Goal: Task Accomplishment & Management: Manage account settings

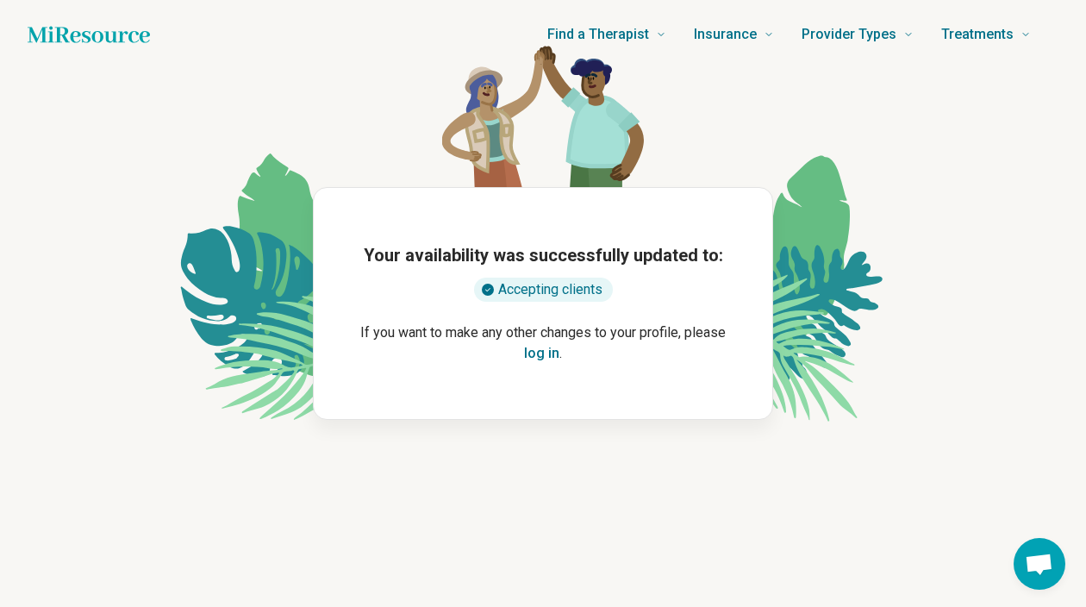
click at [540, 357] on button "log in" at bounding box center [541, 353] width 35 height 21
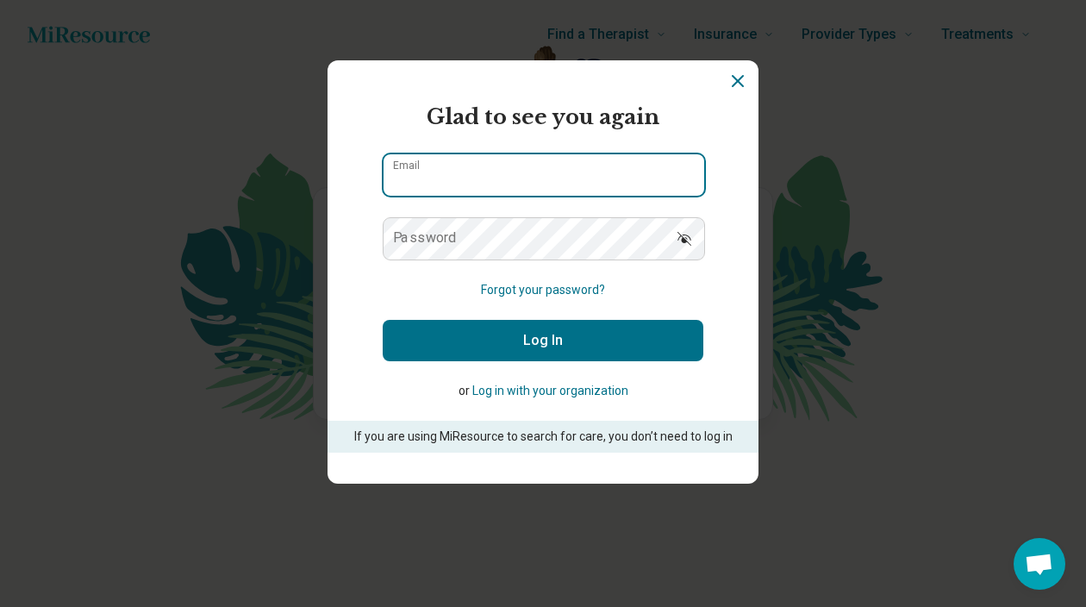
type input "**********"
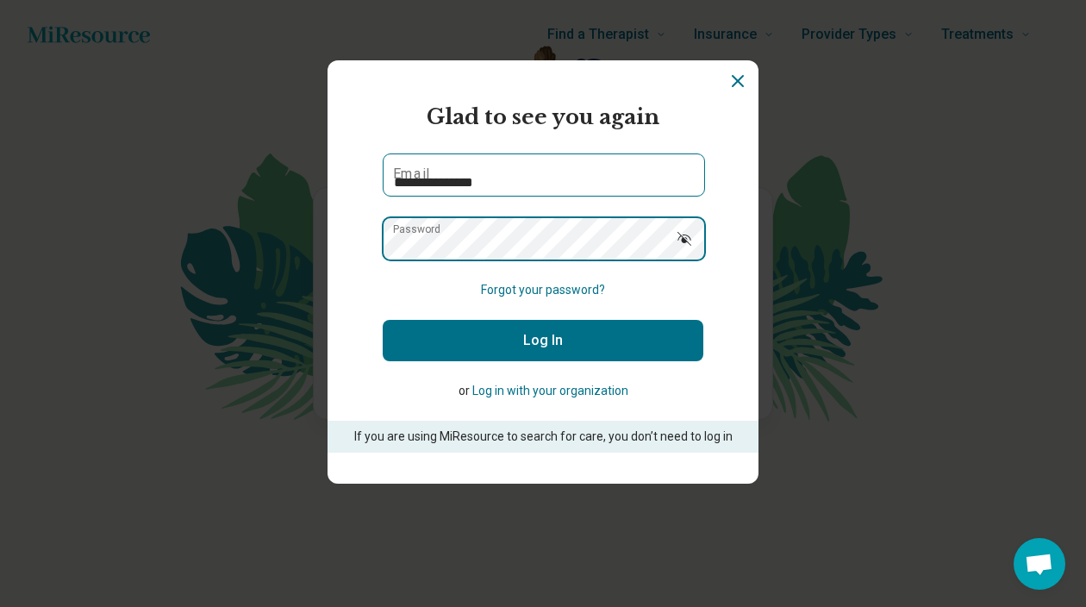
click at [543, 340] on button "Log In" at bounding box center [543, 340] width 321 height 41
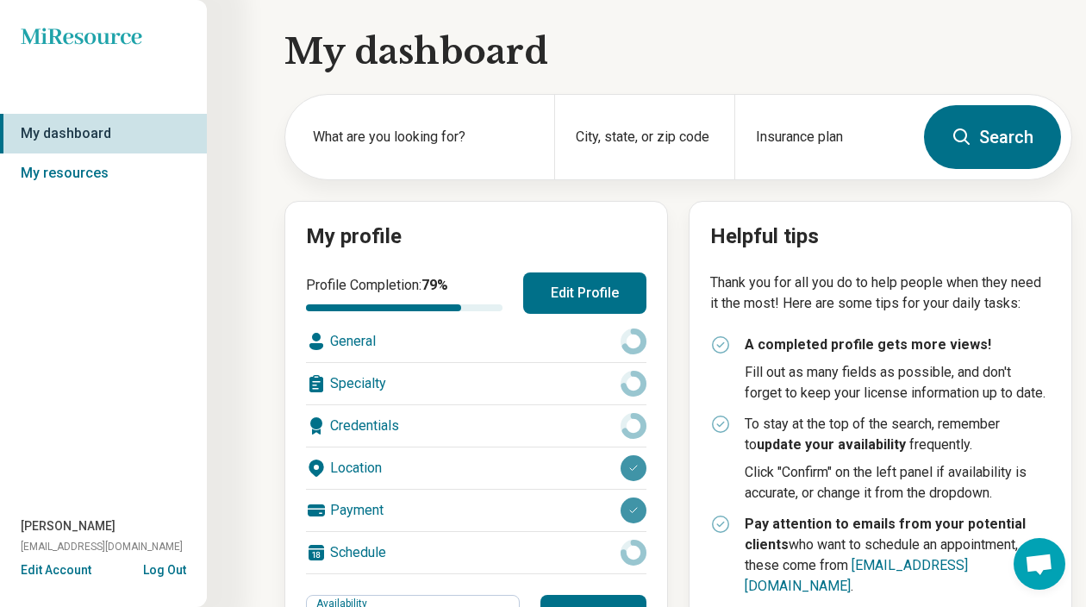
click at [56, 571] on button "Edit Account" at bounding box center [56, 570] width 71 height 18
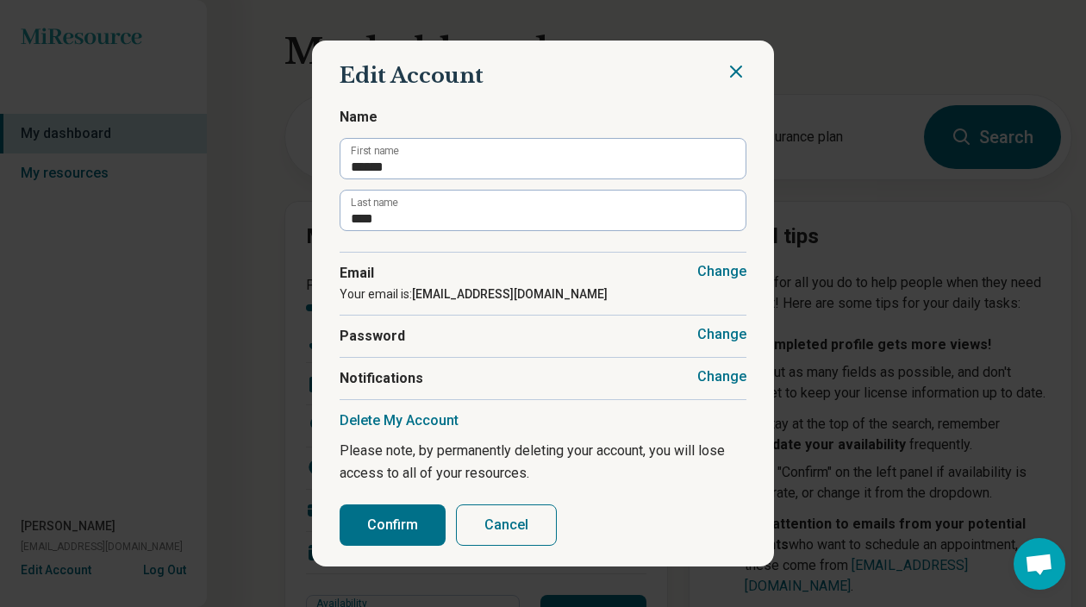
click at [716, 268] on button "Change" at bounding box center [721, 271] width 49 height 17
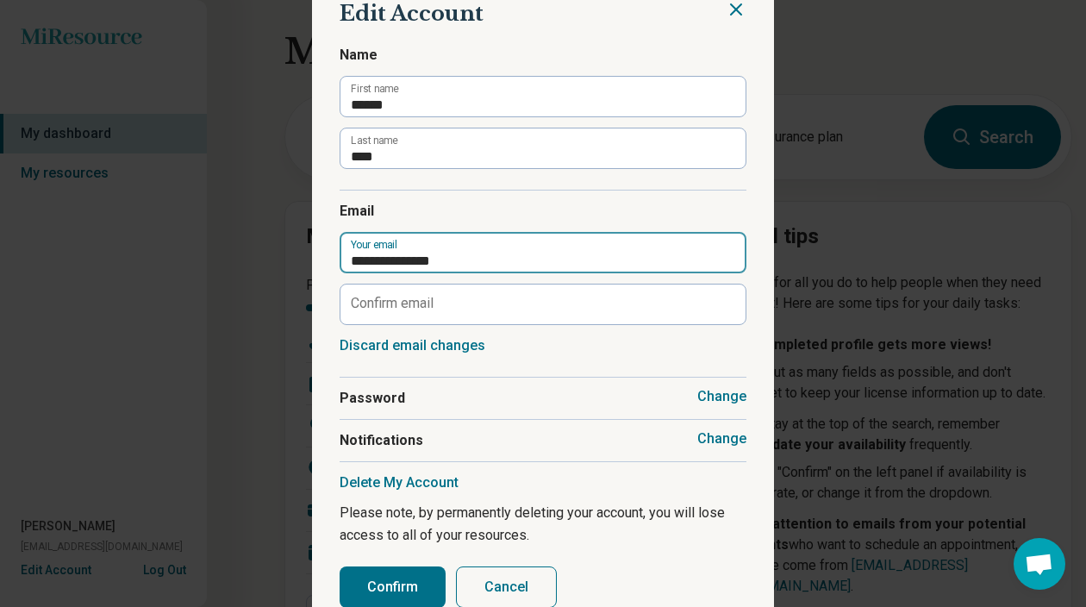
click at [504, 257] on input "**********" at bounding box center [543, 252] width 407 height 41
type input "**********"
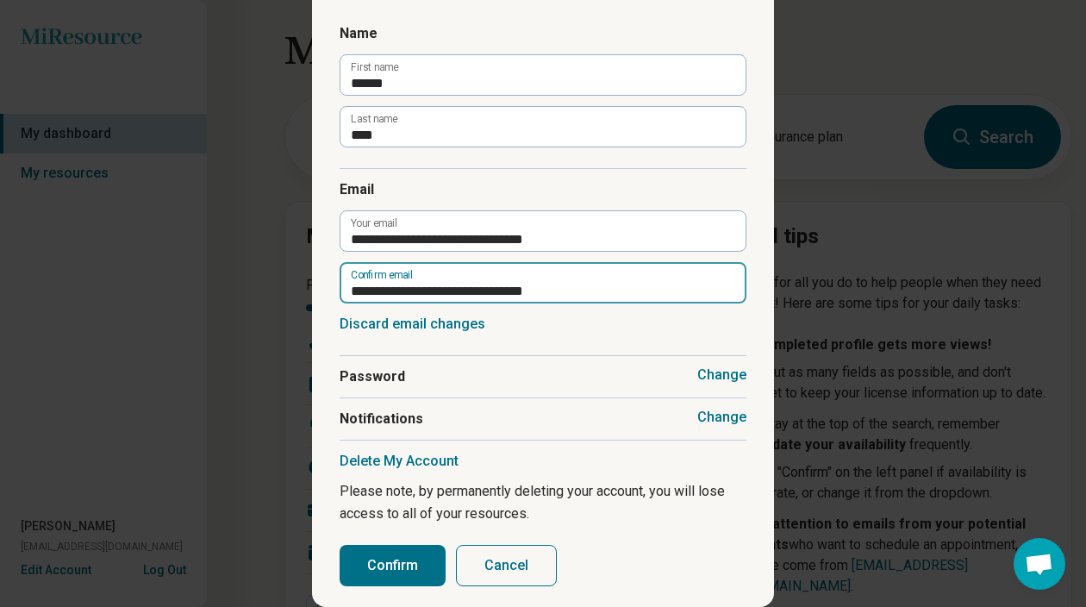
scroll to position [35, 0]
type input "**********"
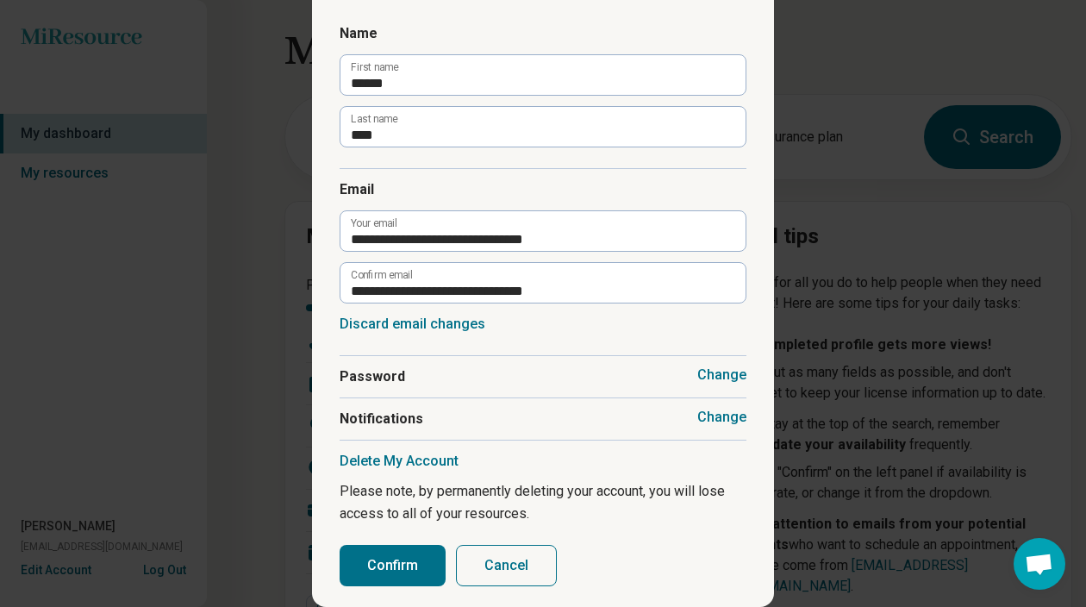
click at [408, 550] on button "Confirm" at bounding box center [393, 565] width 106 height 41
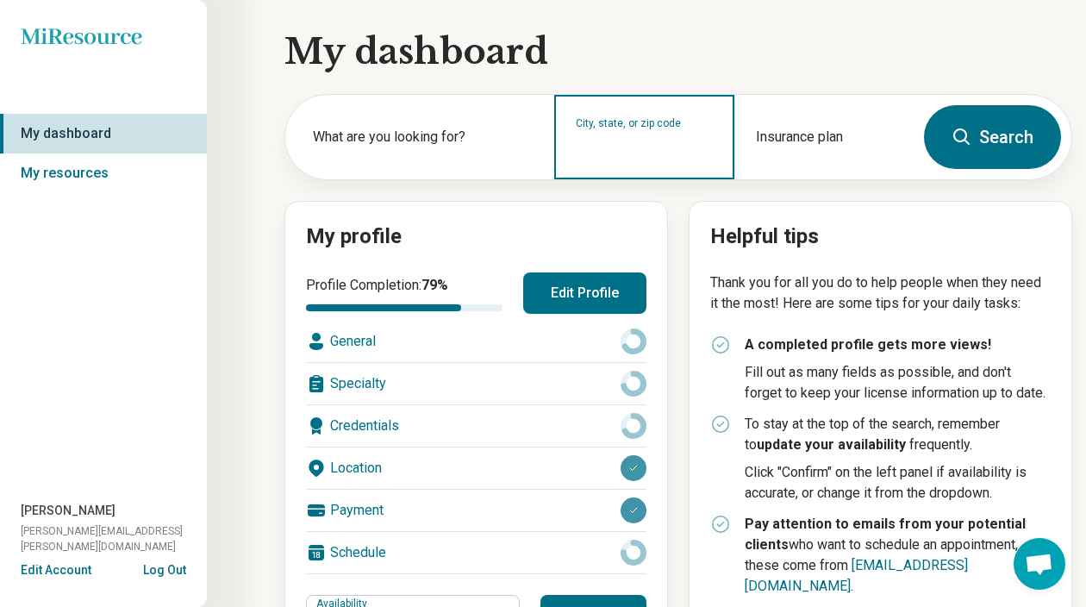
click at [642, 147] on input "City, state, or zip code" at bounding box center [644, 148] width 137 height 21
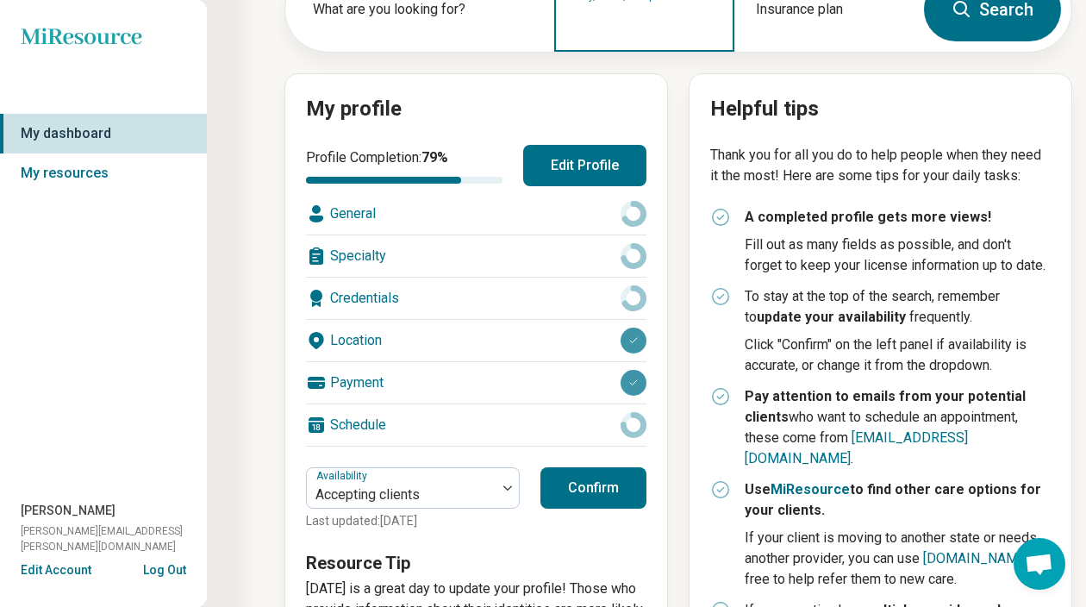
scroll to position [129, 0]
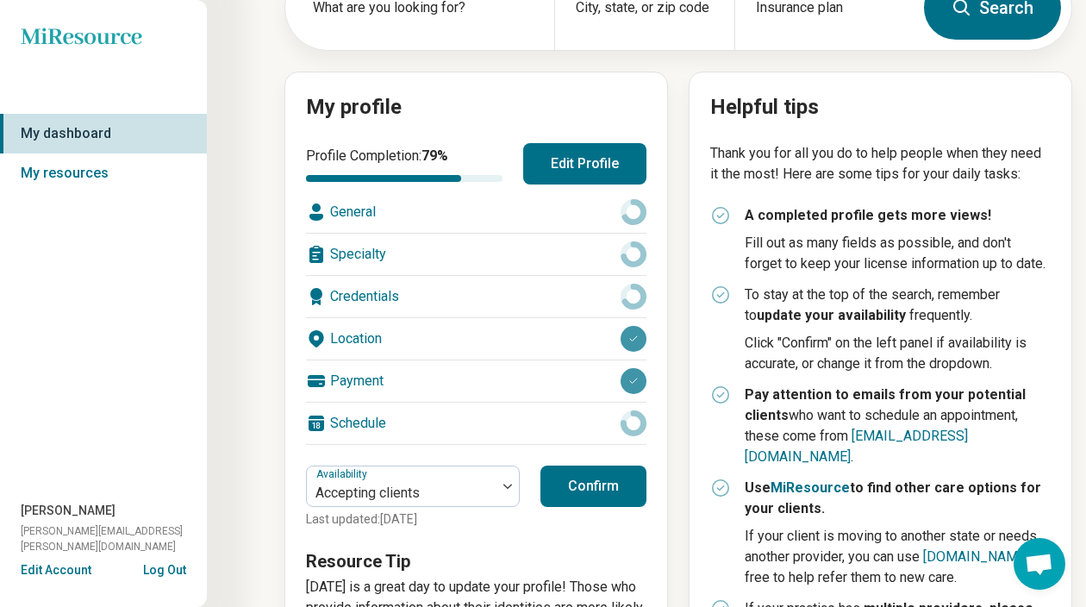
click at [525, 296] on div "Credentials" at bounding box center [476, 296] width 340 height 41
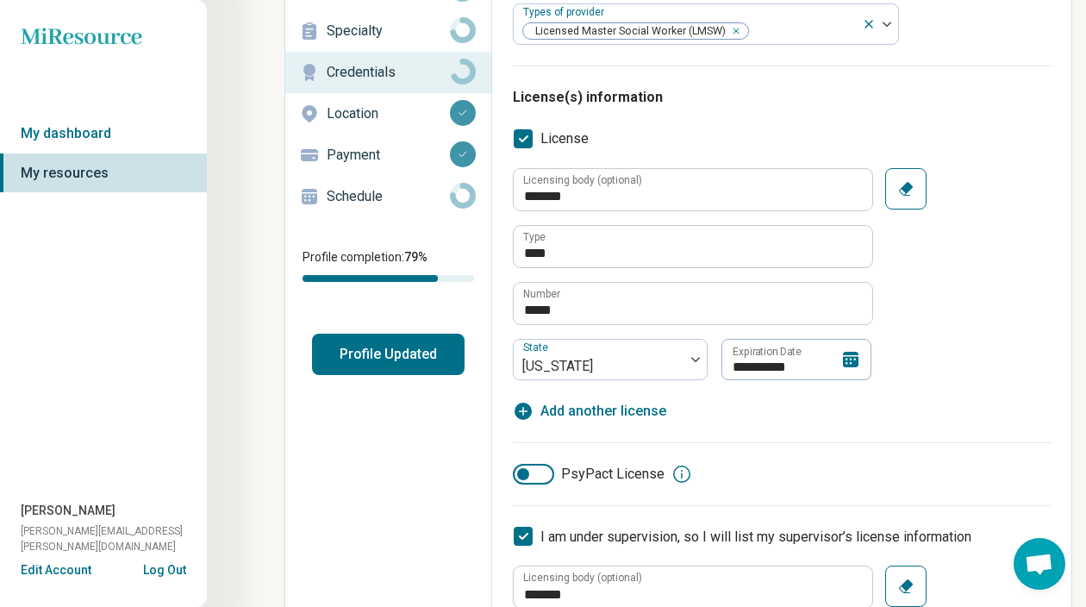
scroll to position [138, 0]
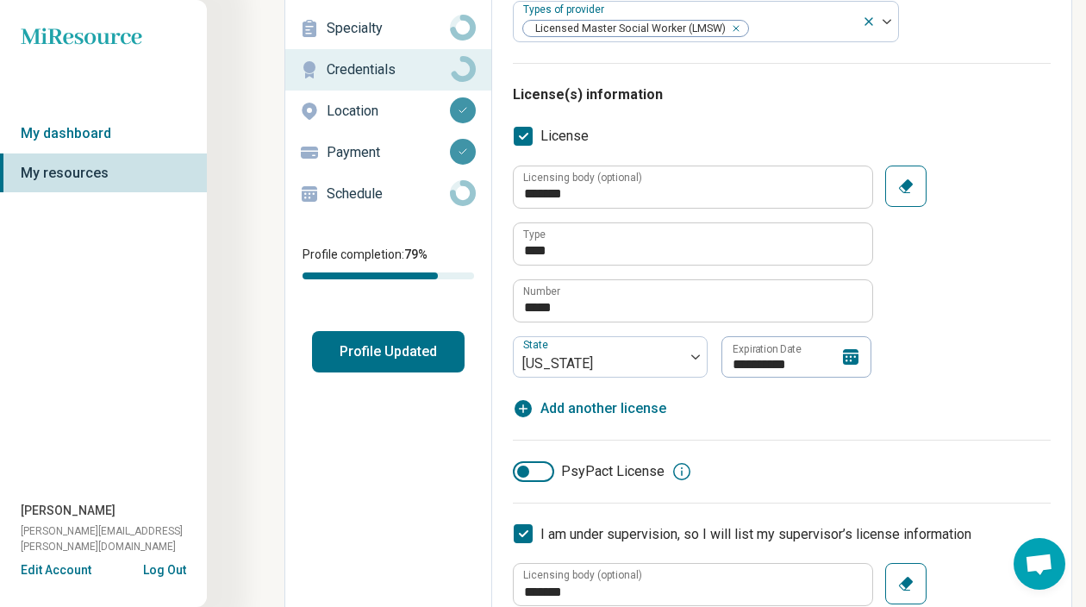
click at [582, 413] on span "Add another license" at bounding box center [603, 408] width 126 height 21
type textarea "*"
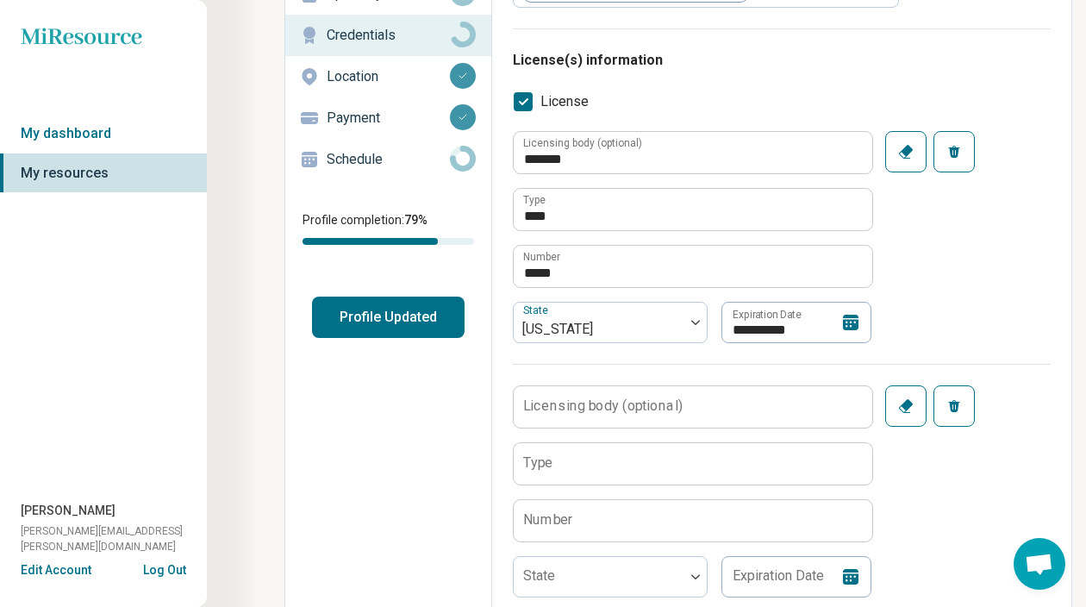
scroll to position [181, 0]
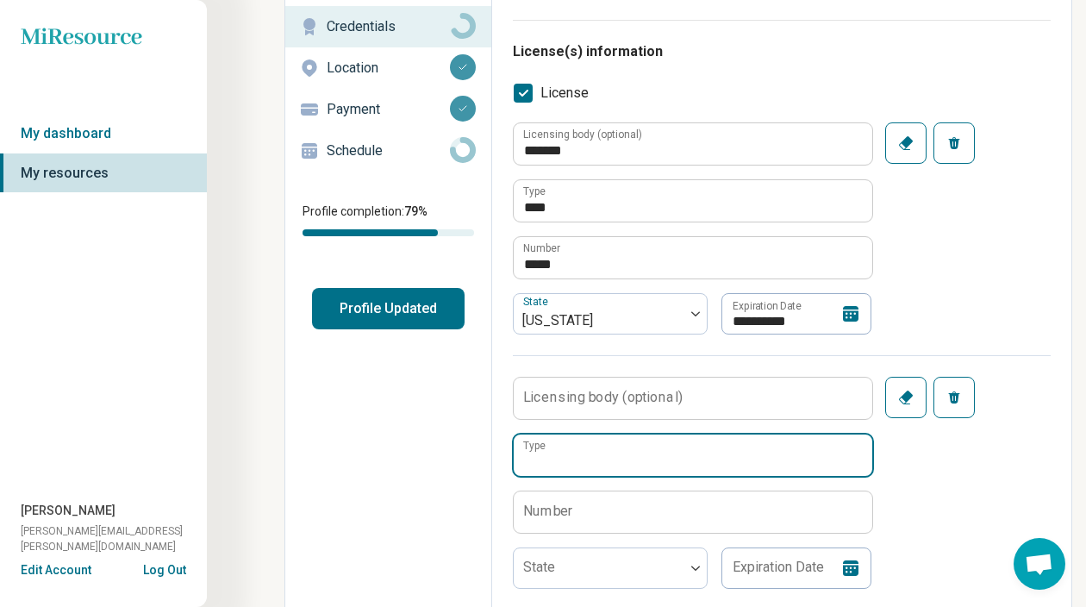
click at [606, 444] on input "Type" at bounding box center [693, 454] width 359 height 41
type input "****"
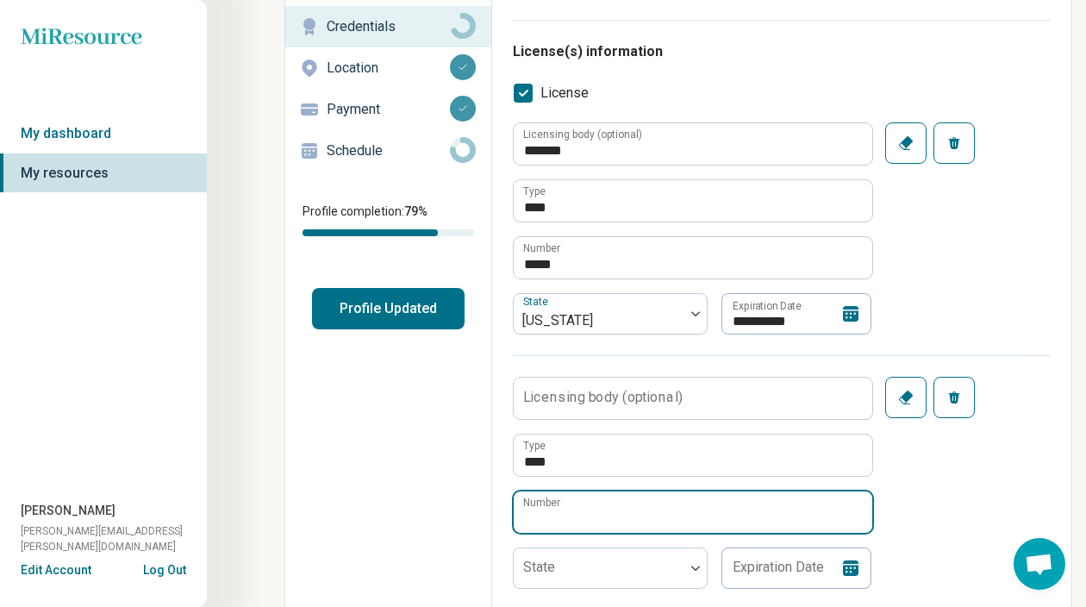
click at [590, 518] on input "Number" at bounding box center [693, 511] width 359 height 41
type input "******"
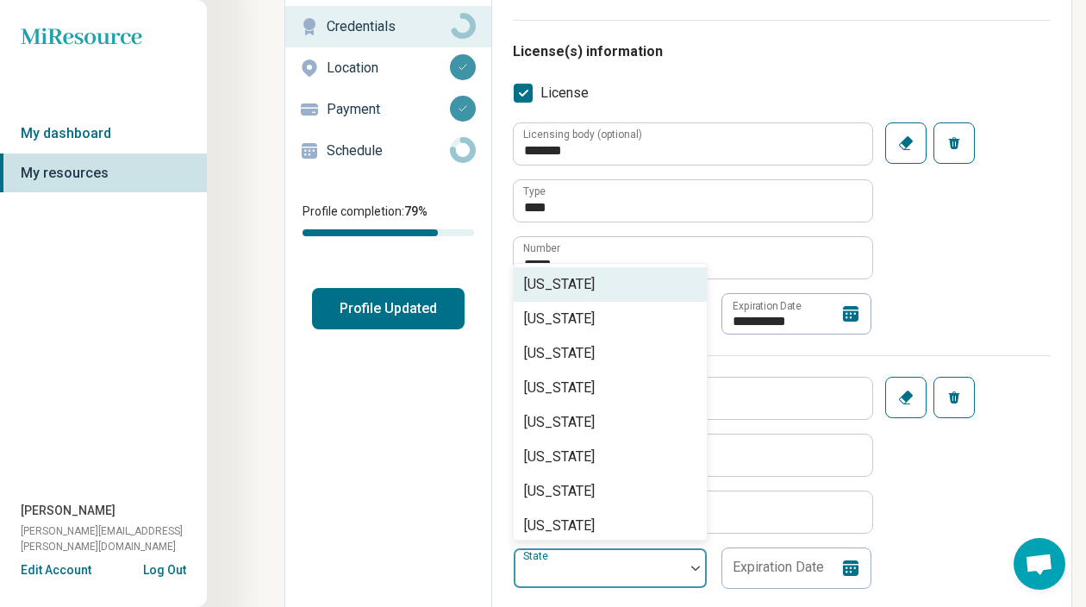
click at [578, 571] on div at bounding box center [599, 575] width 157 height 24
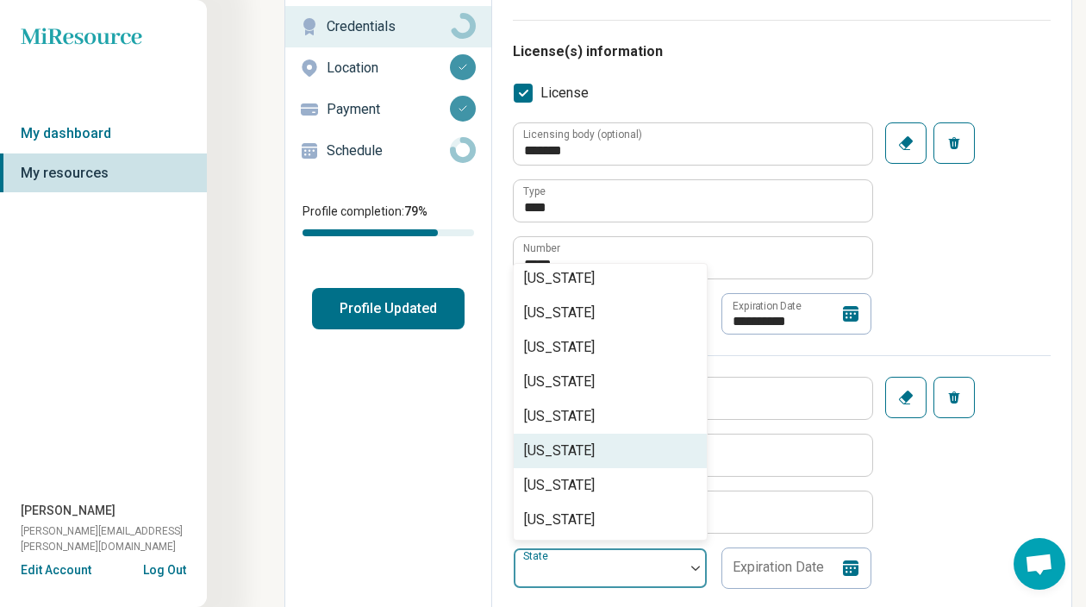
scroll to position [284, 0]
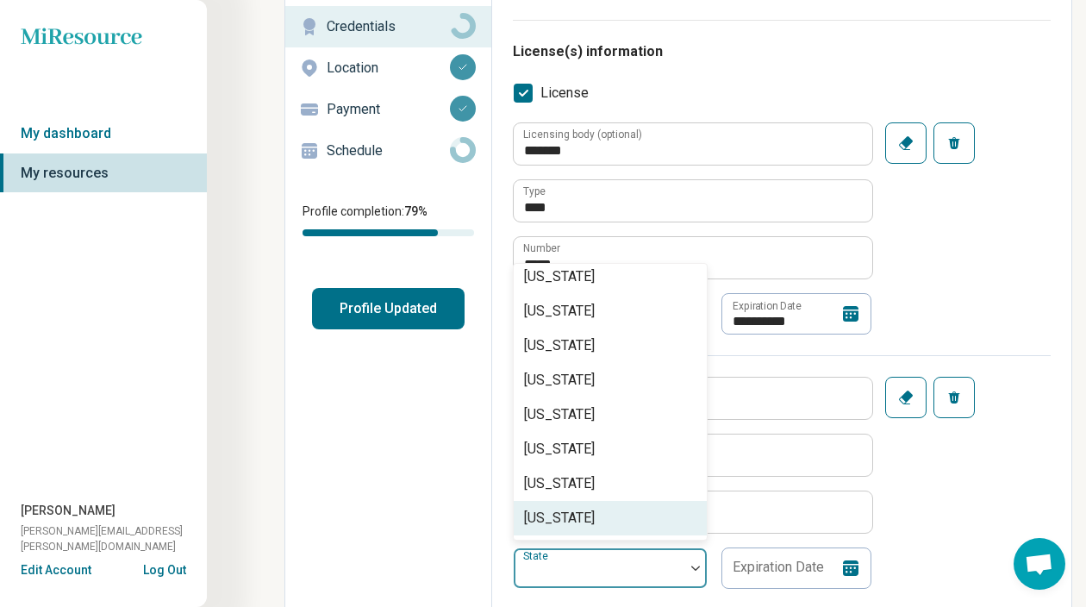
click at [551, 518] on div "[US_STATE]" at bounding box center [559, 518] width 71 height 21
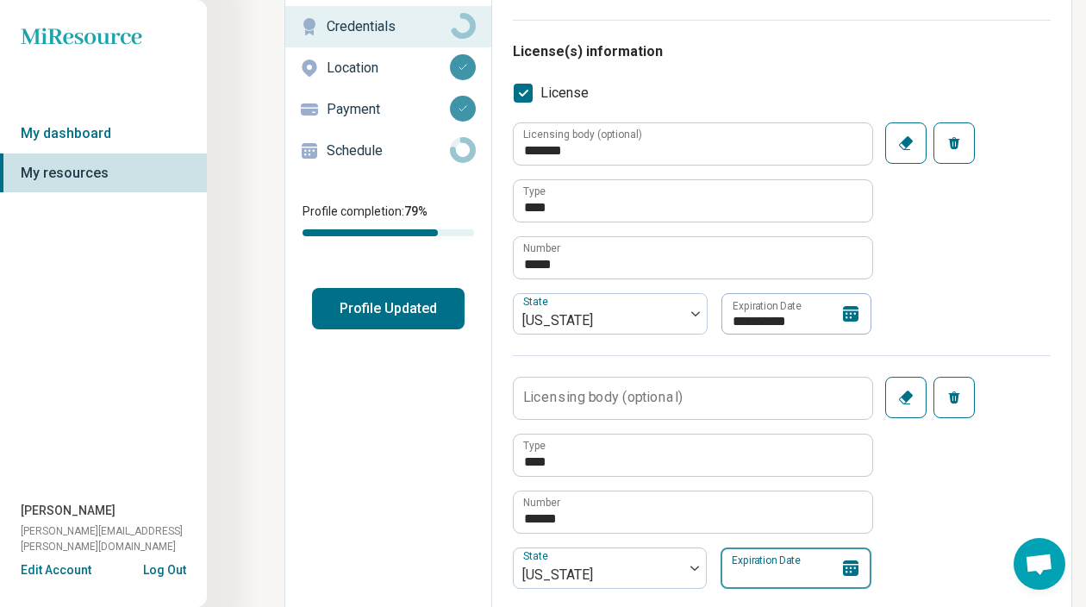
click at [783, 568] on input "Expiration Date" at bounding box center [796, 567] width 151 height 41
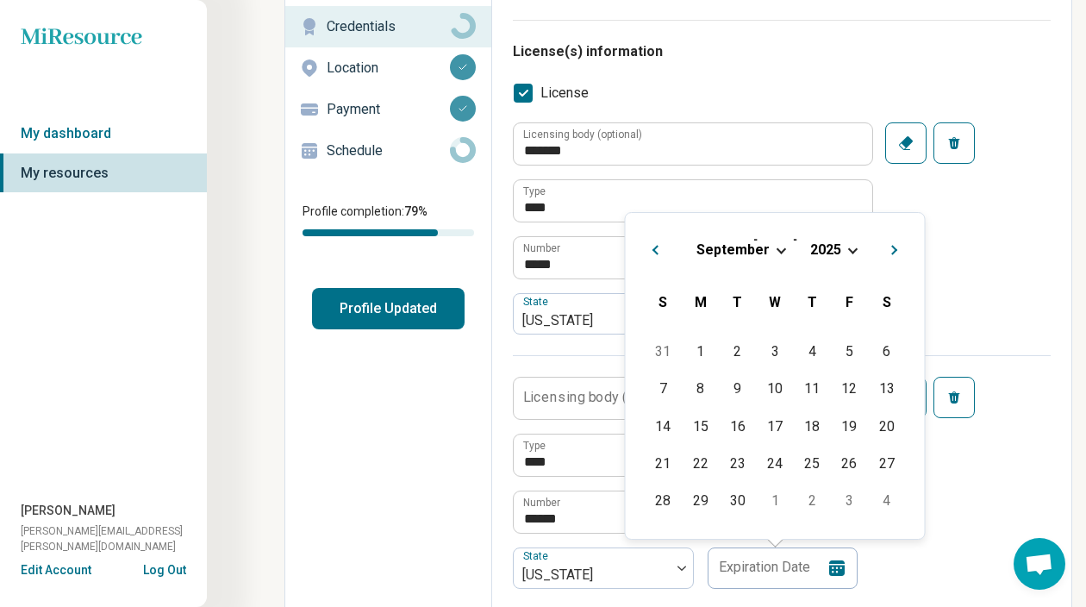
click at [775, 242] on div "[DATE]" at bounding box center [775, 249] width 271 height 18
click at [776, 246] on div "[DATE]" at bounding box center [775, 249] width 271 height 18
click at [778, 250] on span "Choose Date" at bounding box center [781, 248] width 9 height 9
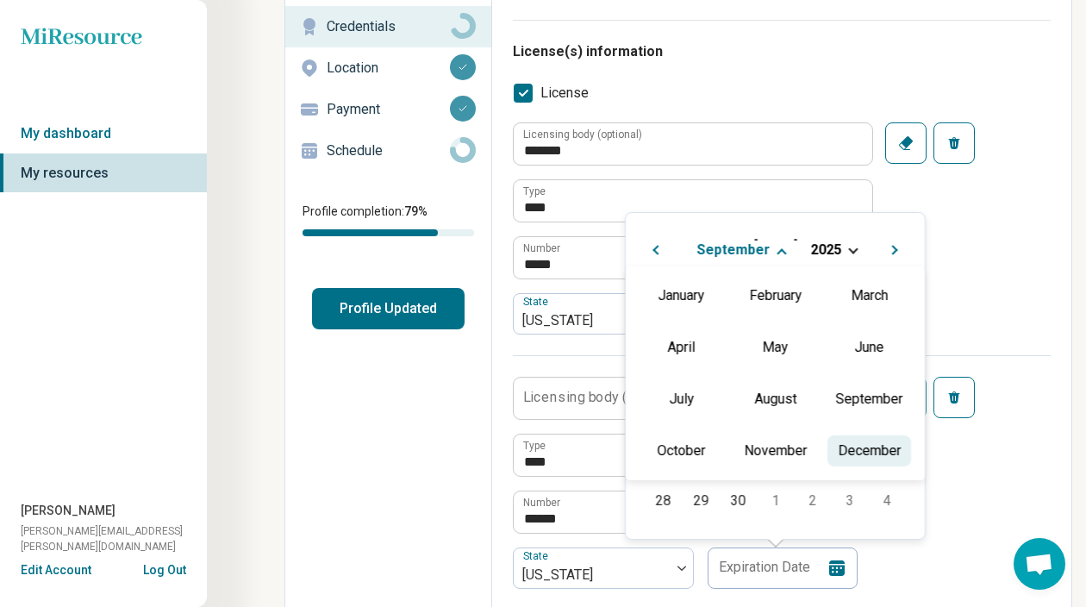
click at [873, 459] on div "December" at bounding box center [869, 450] width 84 height 31
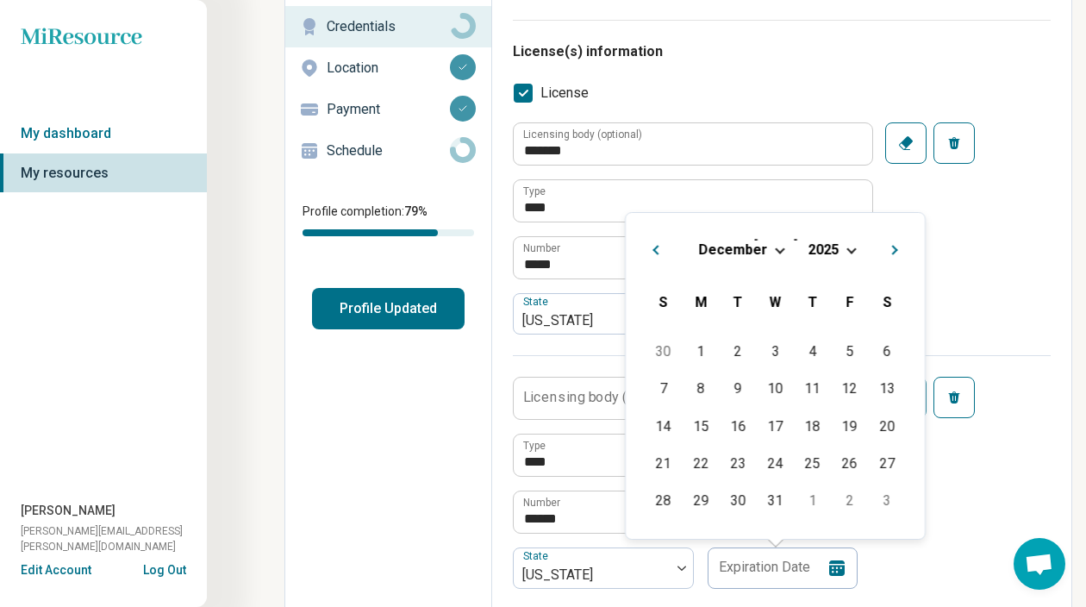
click at [848, 247] on span "Choose Date" at bounding box center [850, 248] width 9 height 9
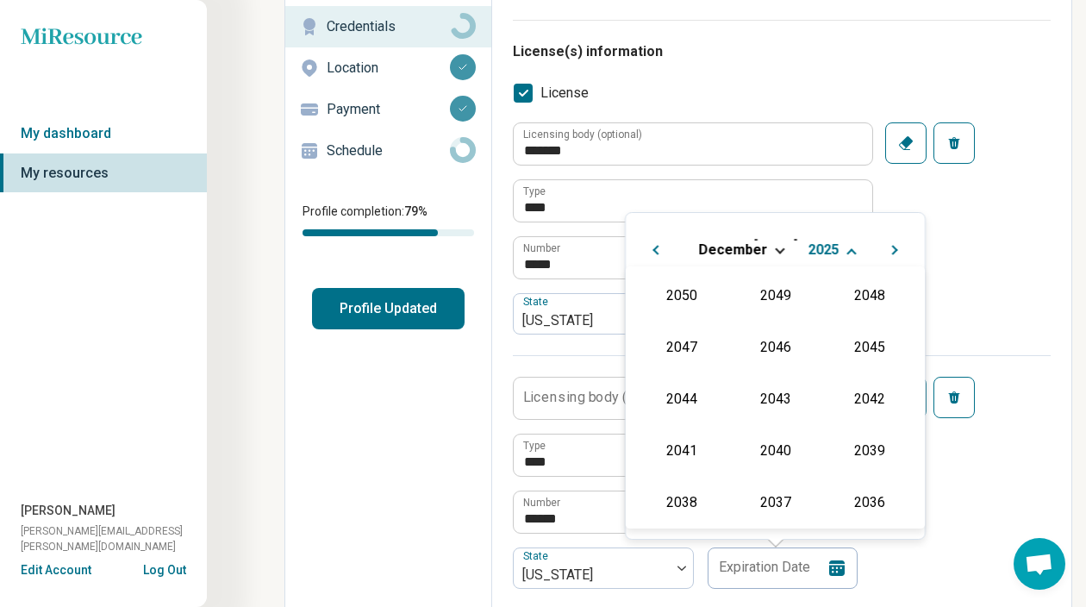
scroll to position [312, 0]
click at [674, 400] on div "2026" at bounding box center [682, 397] width 84 height 31
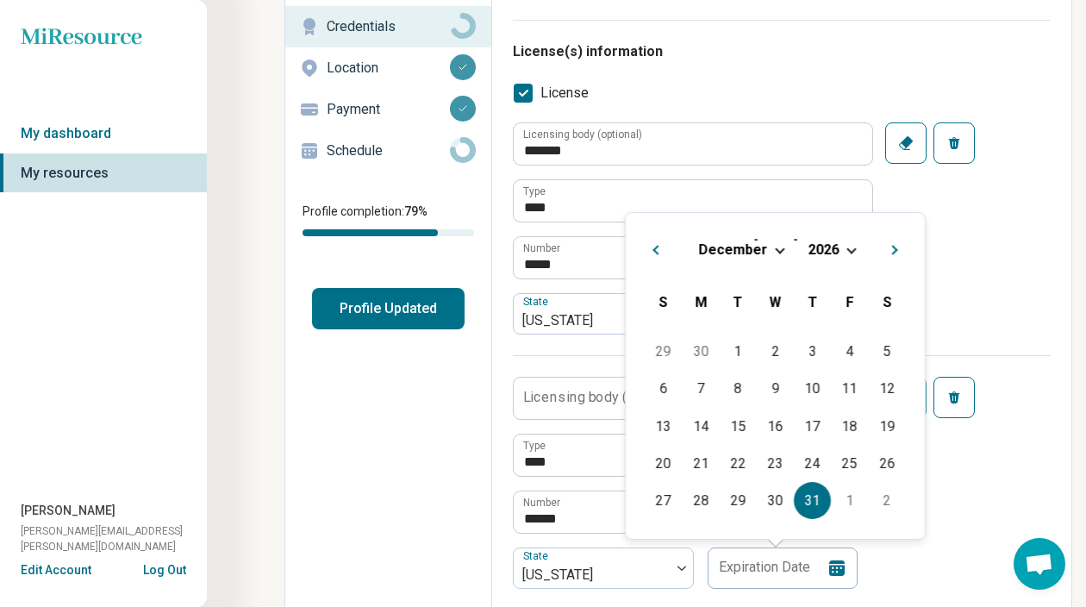
click at [811, 488] on div "31" at bounding box center [812, 500] width 37 height 37
type input "**********"
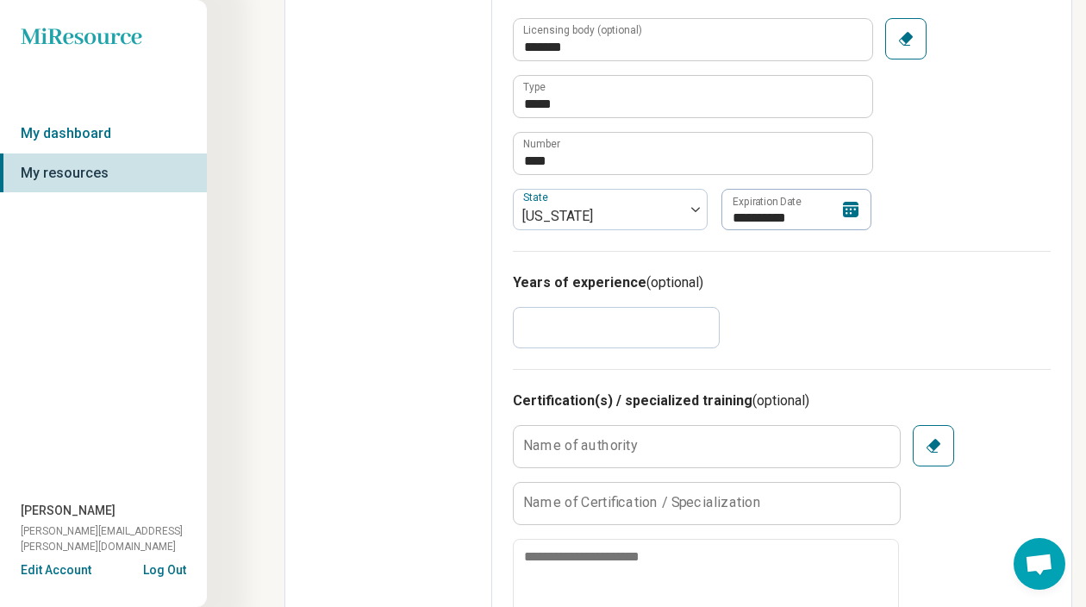
scroll to position [933, 0]
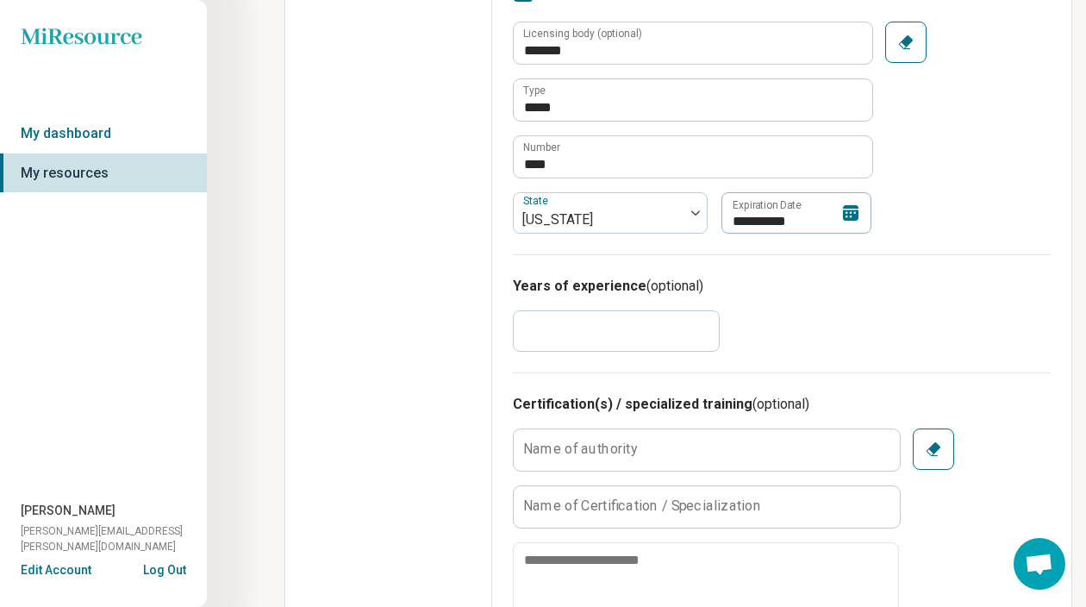
click at [850, 215] on icon at bounding box center [851, 213] width 16 height 16
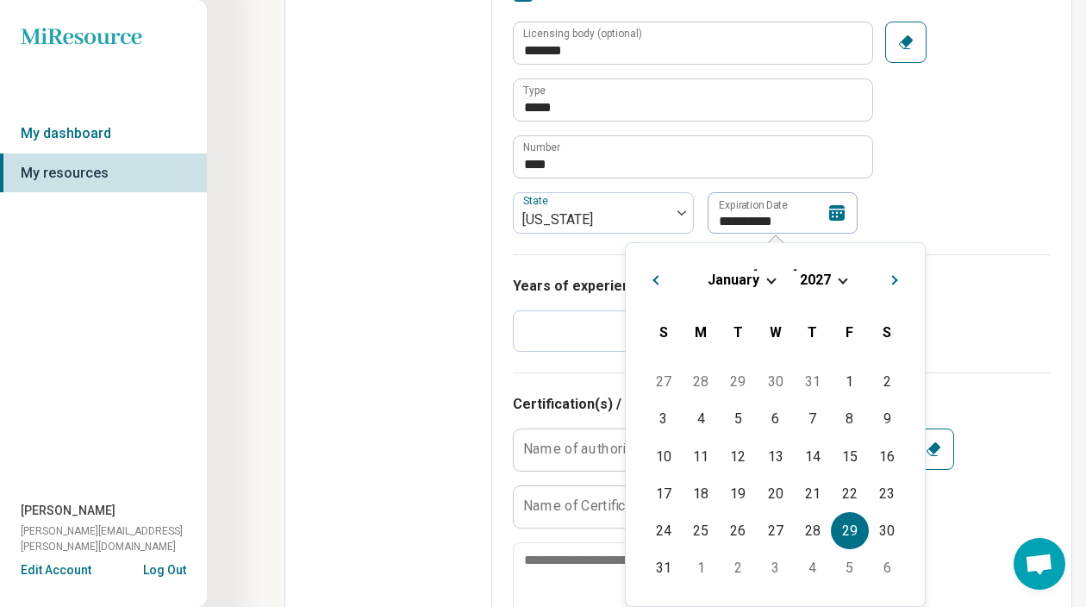
click at [769, 282] on span "Choose Date" at bounding box center [770, 278] width 9 height 9
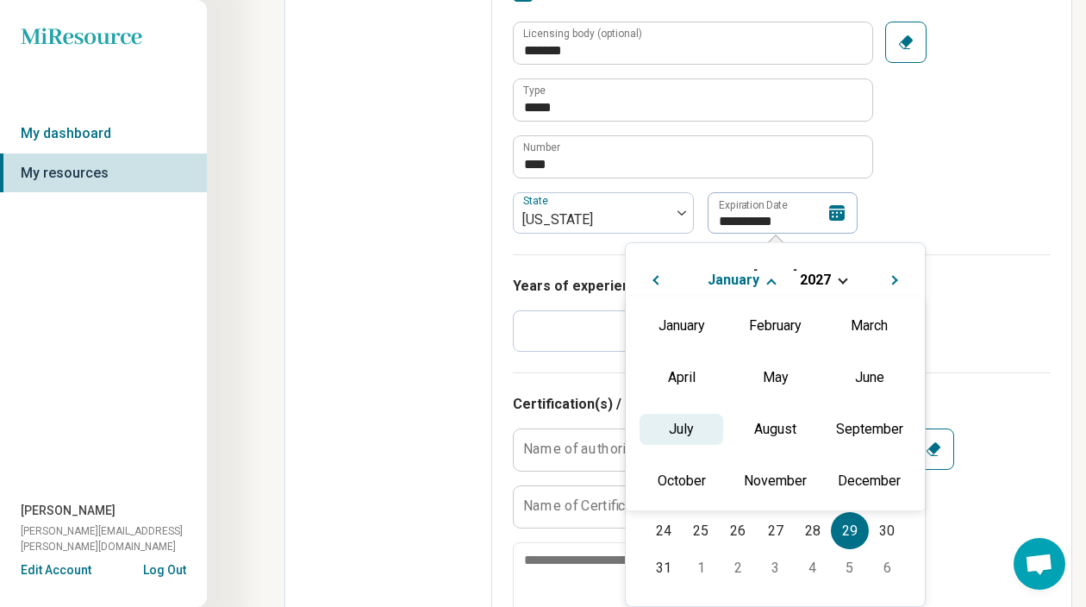
click at [696, 427] on div "July" at bounding box center [682, 429] width 84 height 31
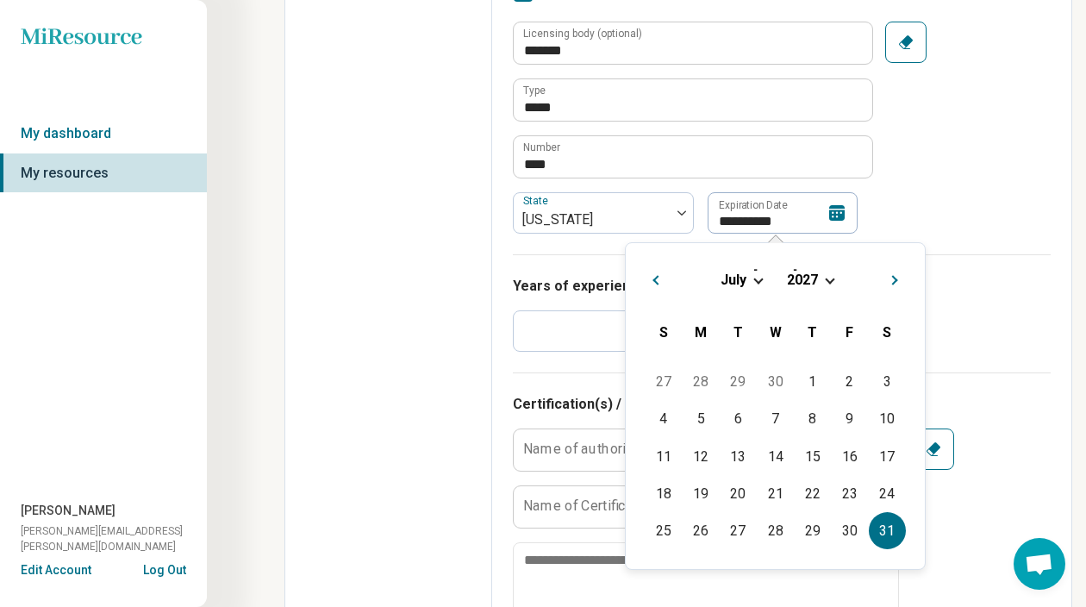
click at [884, 521] on div "31" at bounding box center [887, 530] width 37 height 37
type input "**********"
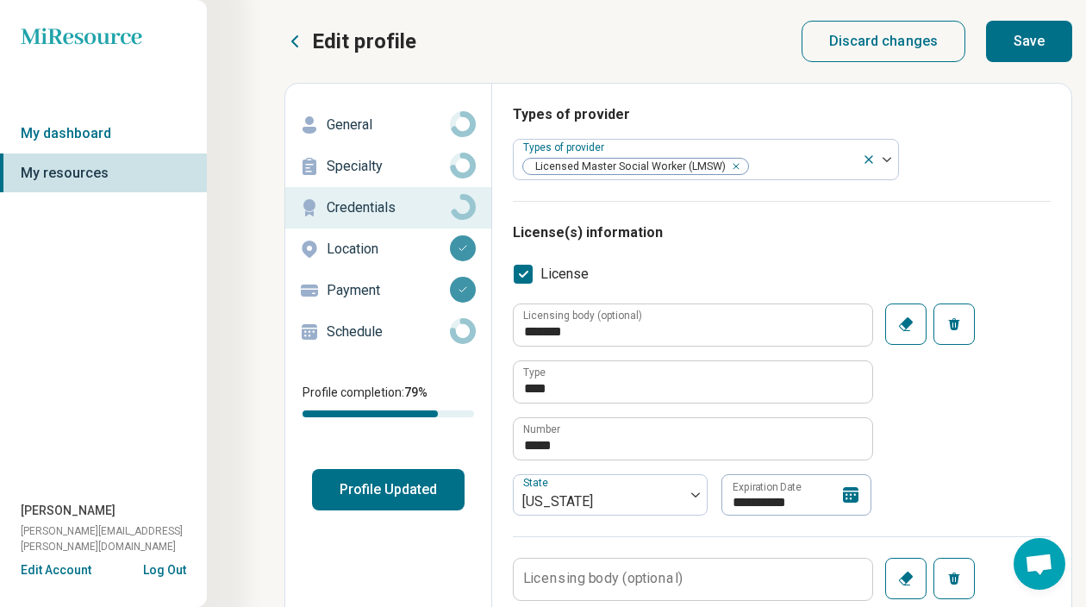
scroll to position [0, 0]
click at [1009, 47] on button "Save" at bounding box center [1029, 41] width 86 height 41
type textarea "*"
